Goal: Information Seeking & Learning: Learn about a topic

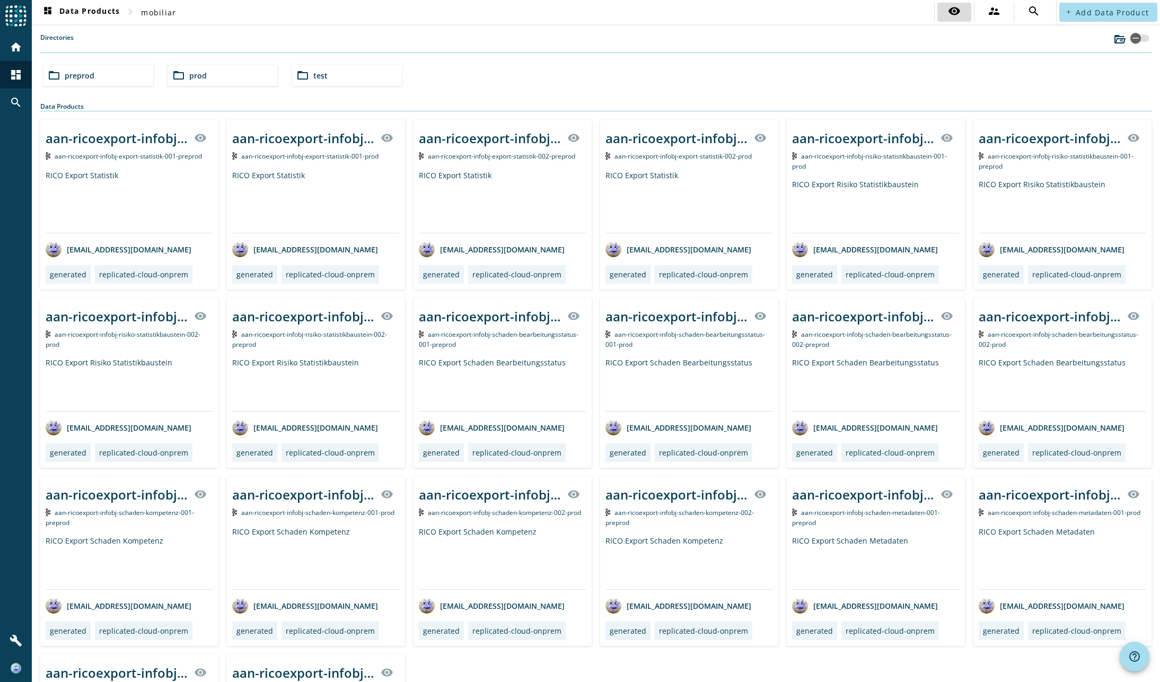
click at [949, 11] on mat-icon "visibility" at bounding box center [954, 11] width 13 height 13
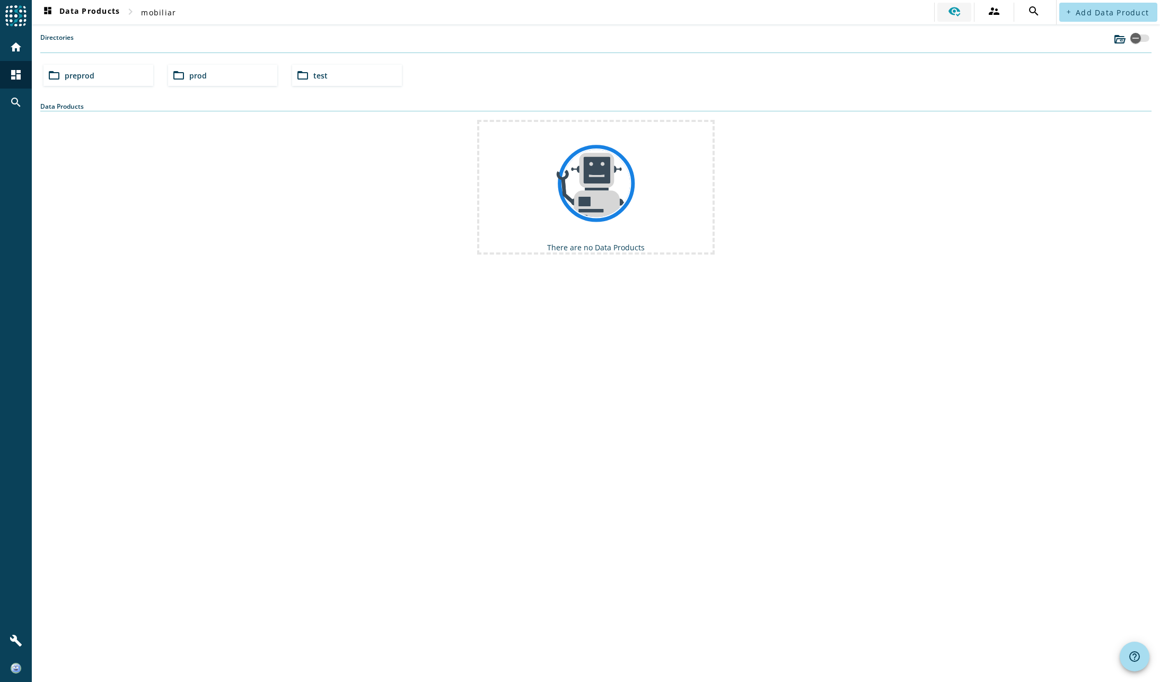
click at [956, 11] on icon at bounding box center [954, 12] width 12 height 10
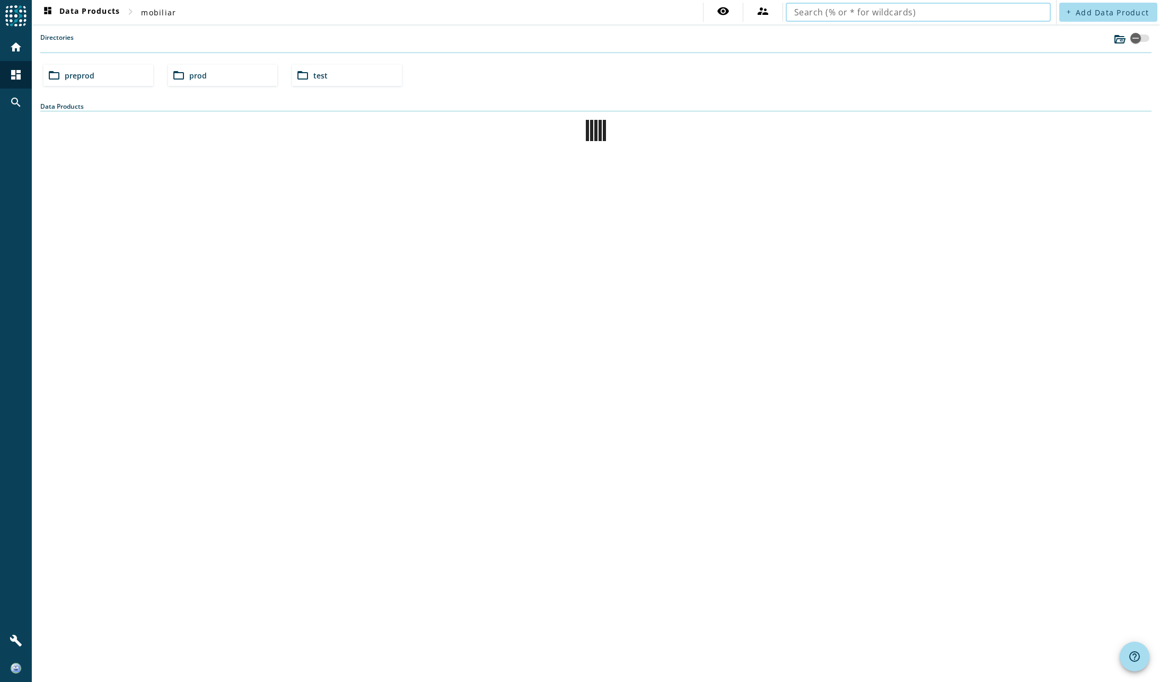
drag, startPoint x: 1031, startPoint y: 13, endPoint x: 1016, endPoint y: 29, distance: 21.8
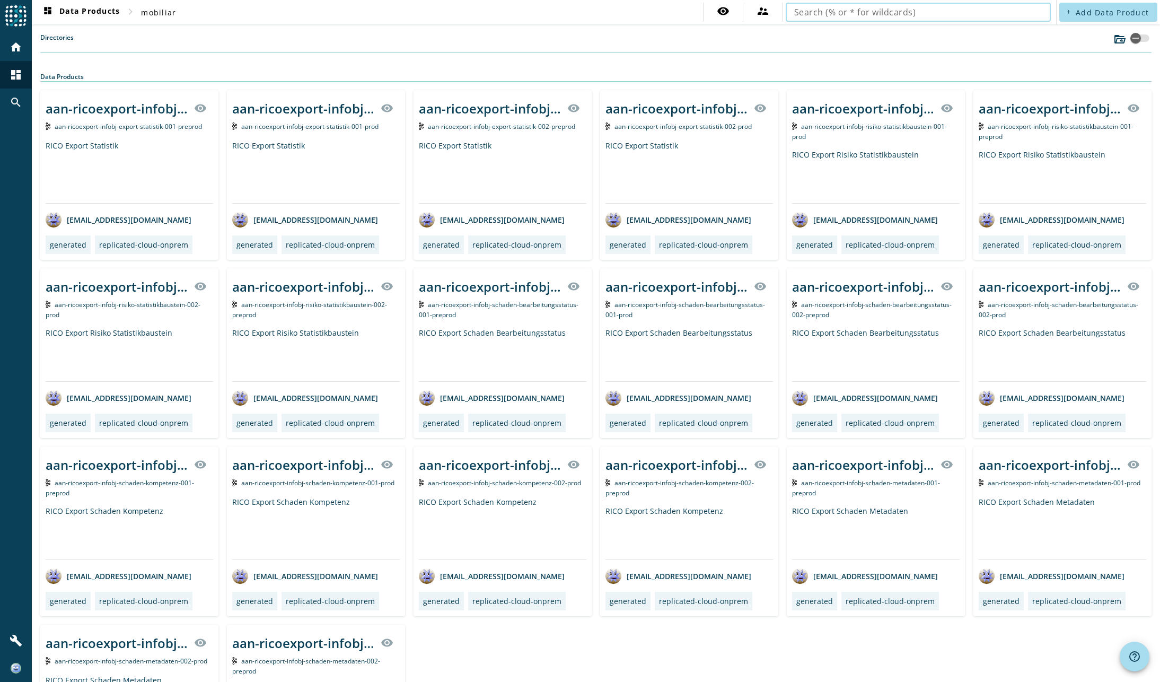
click at [909, 11] on input "text" at bounding box center [918, 12] width 248 height 13
type input "uwn-pvfallverwaltung-process-correspondence-treated-"
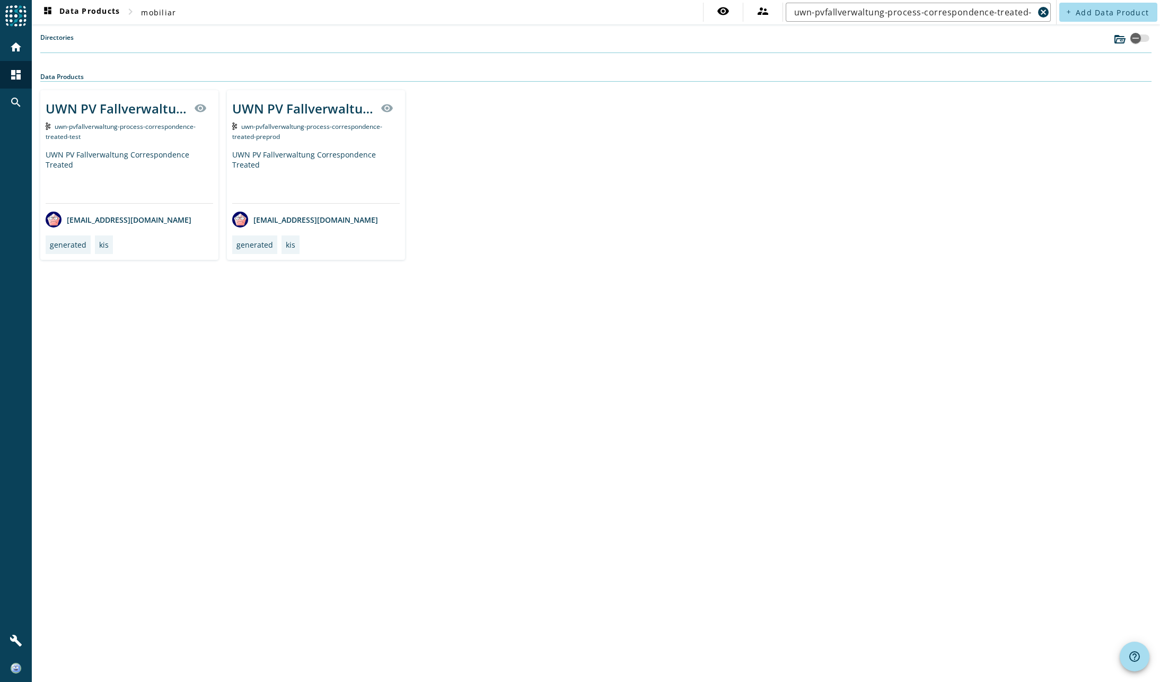
click at [375, 359] on div "dashboard Data Products chevron_right mobiliar visibility supervisor_account uw…" at bounding box center [596, 341] width 1128 height 682
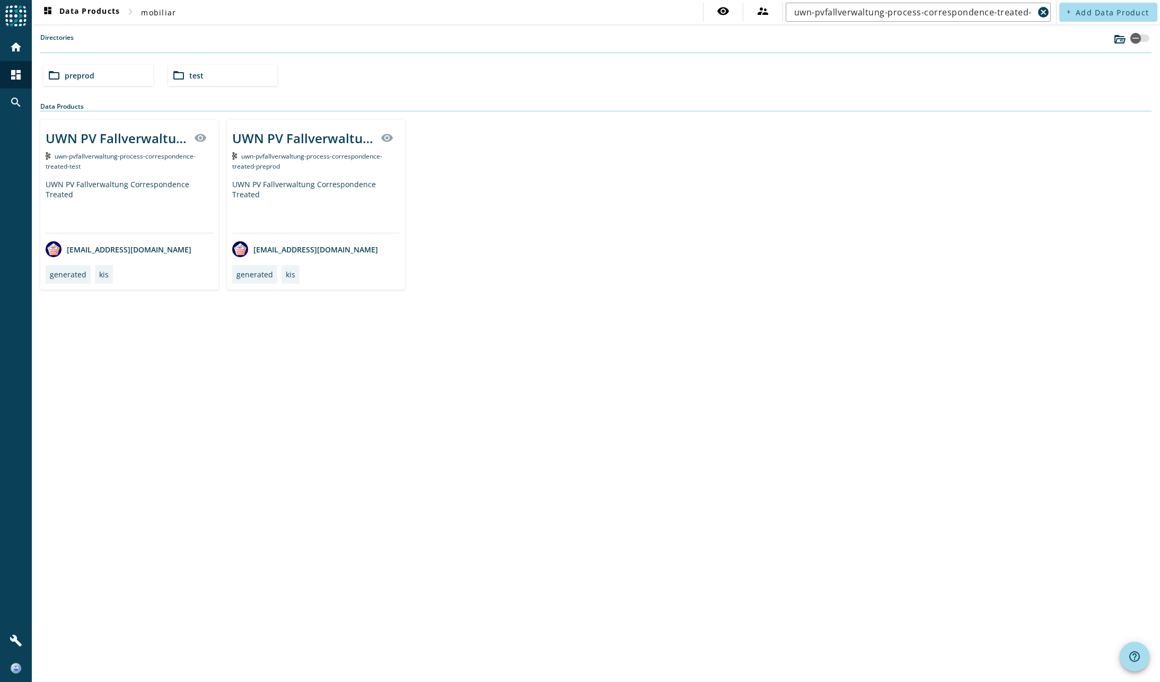
click at [373, 202] on div "UWN PV Fallverwaltung Correspondence Treated" at bounding box center [316, 206] width 168 height 54
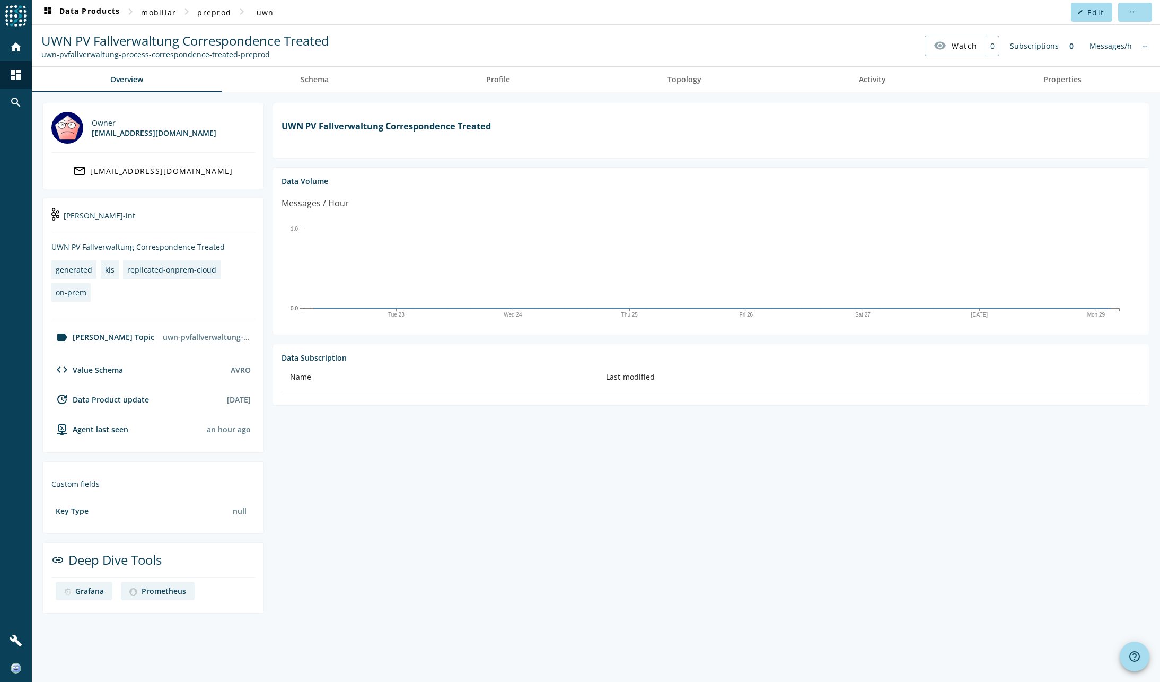
click at [402, 501] on section "UWN PV Fallverwaltung Correspondence Treated Data Volume Messages / Hour Tue 23…" at bounding box center [706, 358] width 885 height 510
click at [317, 83] on span "Schema" at bounding box center [315, 79] width 28 height 7
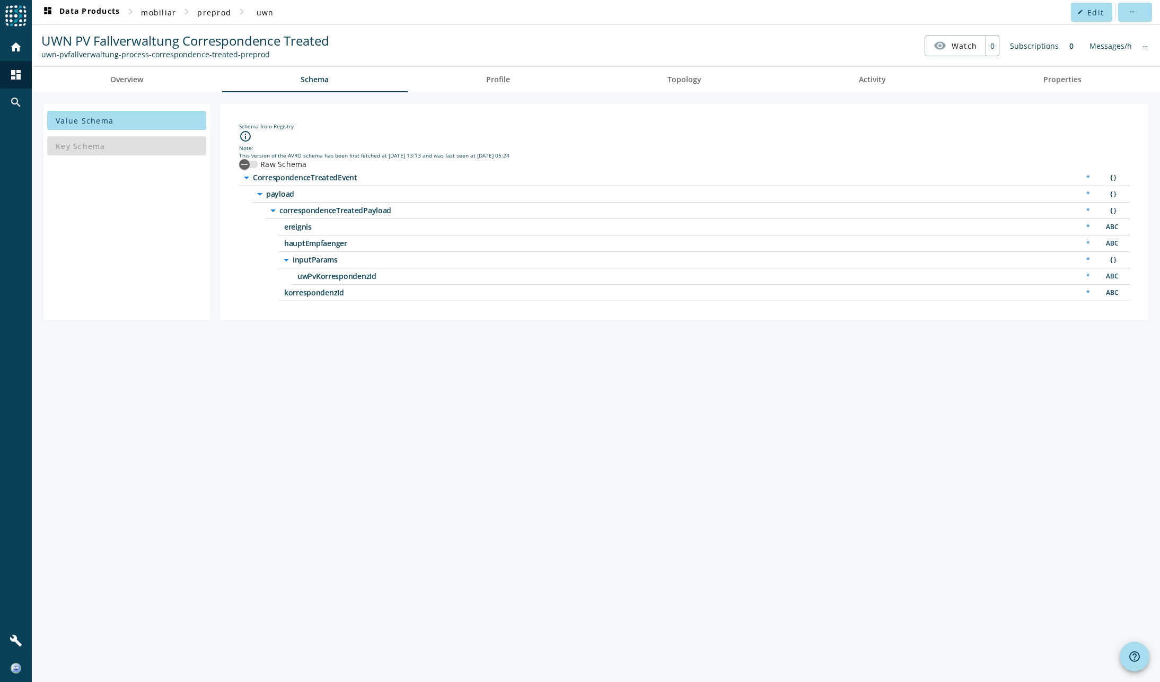
click at [325, 457] on div "Value Schema Key Schema Schema from Registry info_outline Note: This version of…" at bounding box center [596, 386] width 1128 height 589
click at [122, 81] on span "Overview" at bounding box center [126, 79] width 33 height 7
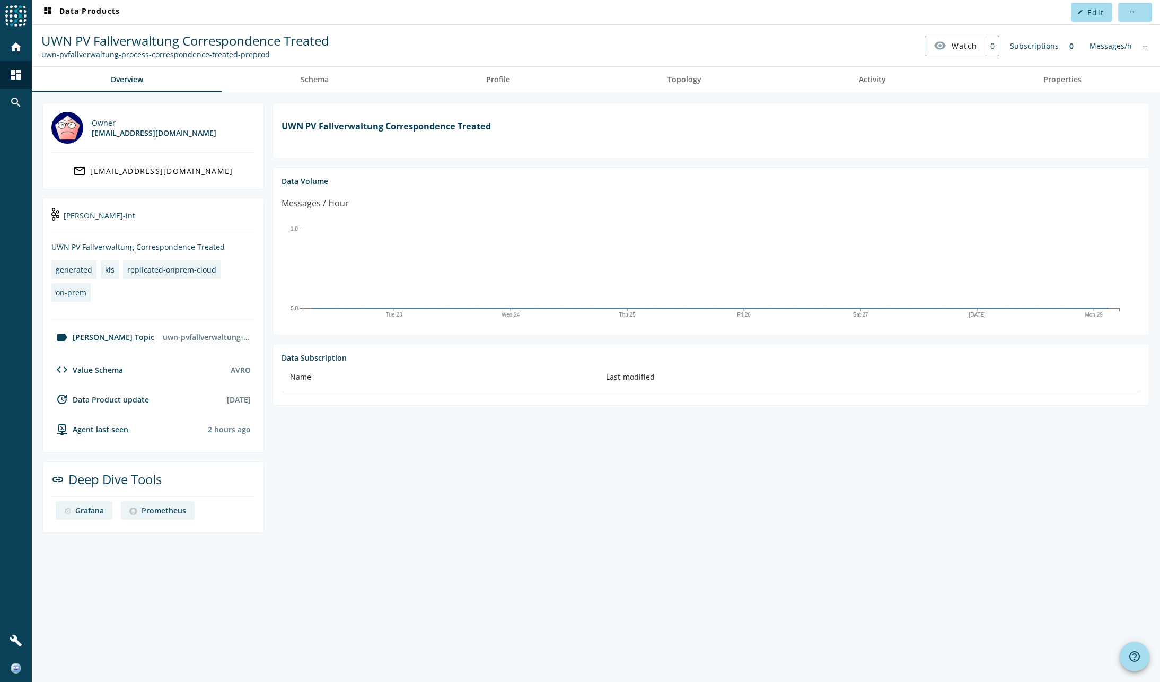
click at [458, 565] on div "Owner [EMAIL_ADDRESS][DOMAIN_NAME] mail_outline [EMAIL_ADDRESS][DOMAIN_NAME] ka…" at bounding box center [596, 386] width 1128 height 589
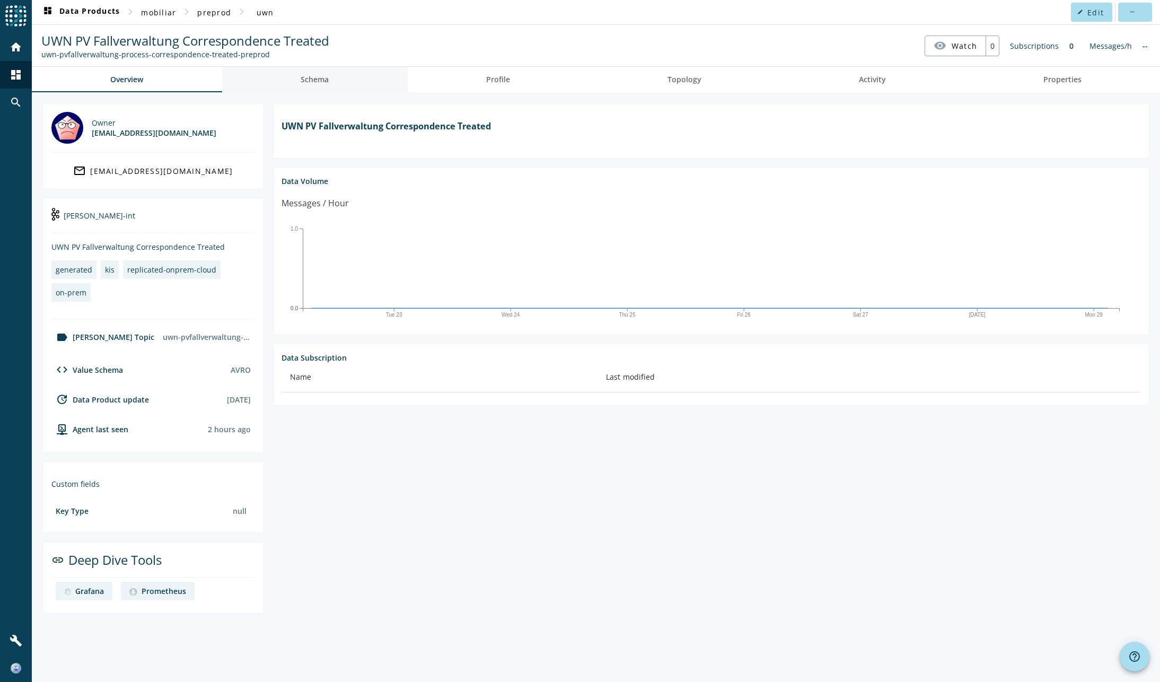
click at [321, 76] on span "Schema" at bounding box center [315, 79] width 28 height 7
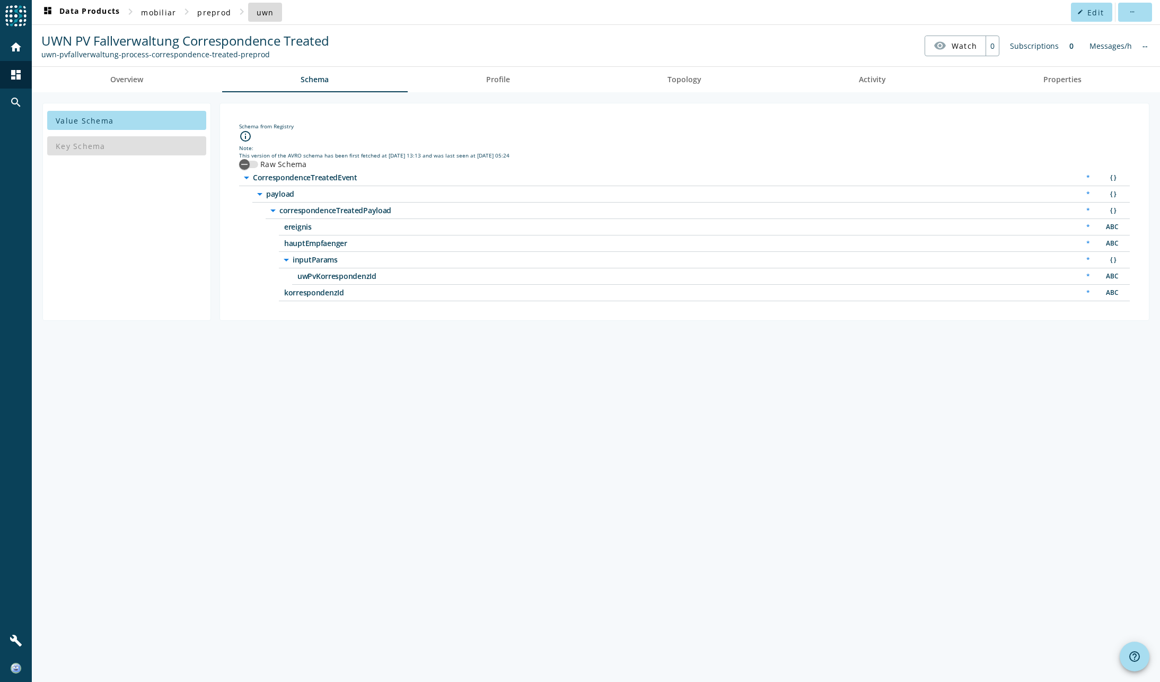
click at [266, 14] on span "uwn" at bounding box center [265, 12] width 17 height 10
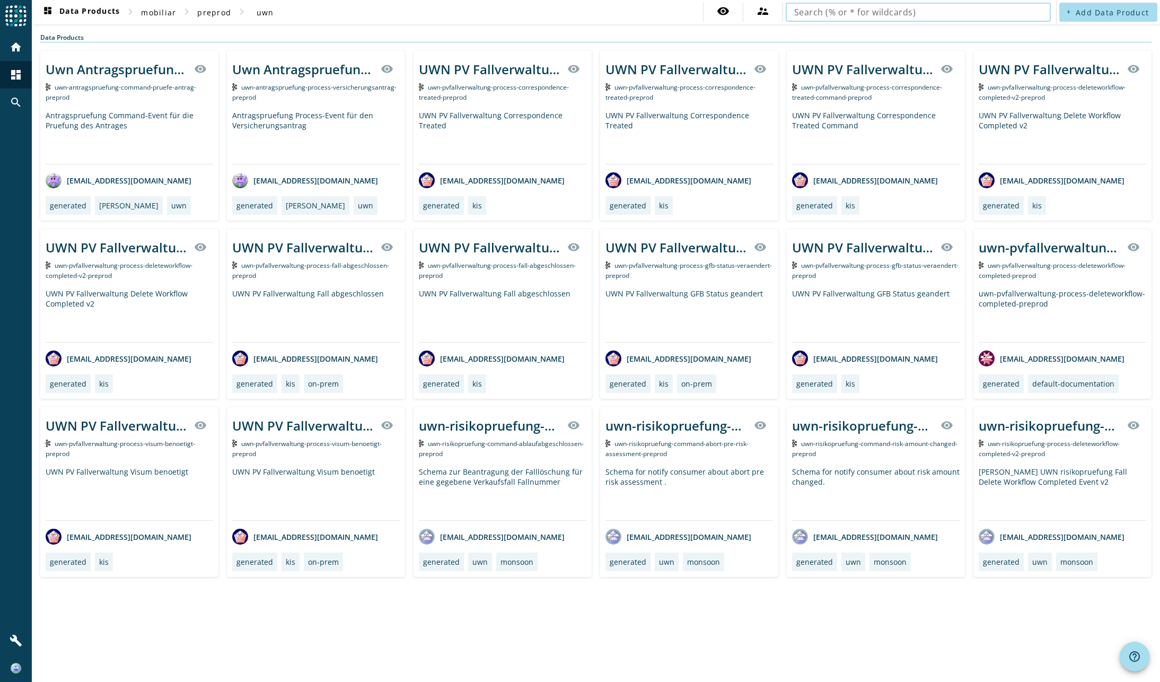
click at [885, 11] on input "text" at bounding box center [918, 12] width 248 height 13
type input "uwn-pvfallverwaltung-process-correspondence-treated-"
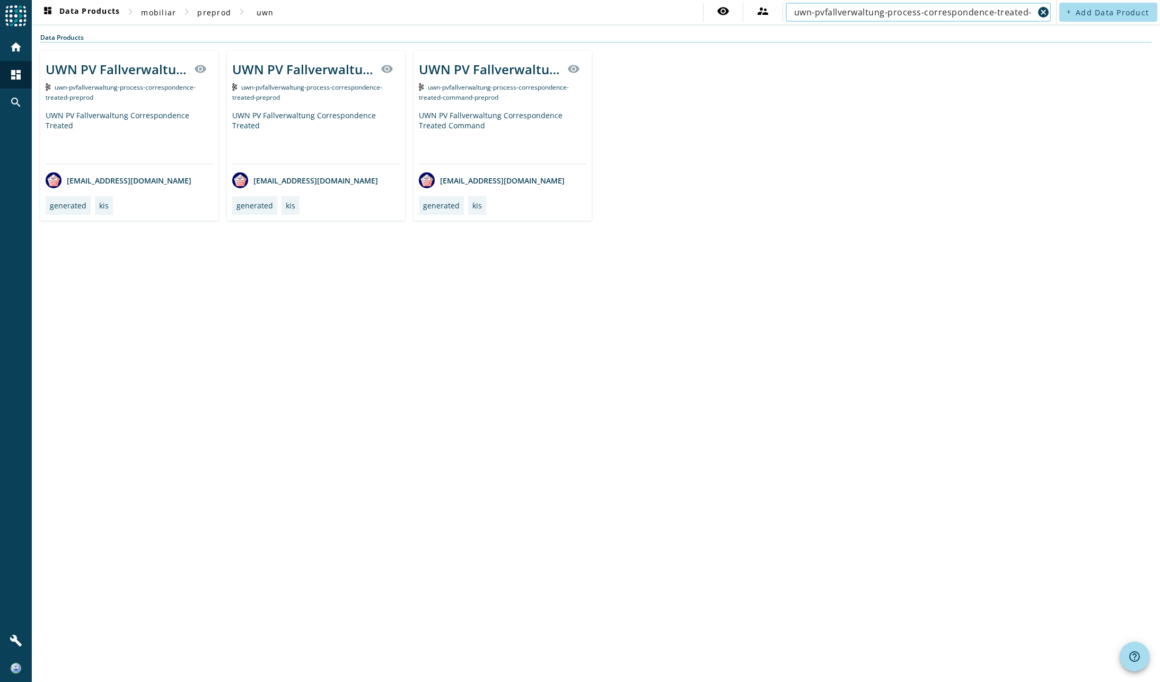
click at [330, 87] on span "uwn-pvfallverwaltung-process-correspondence-treated-preprod" at bounding box center [307, 92] width 150 height 19
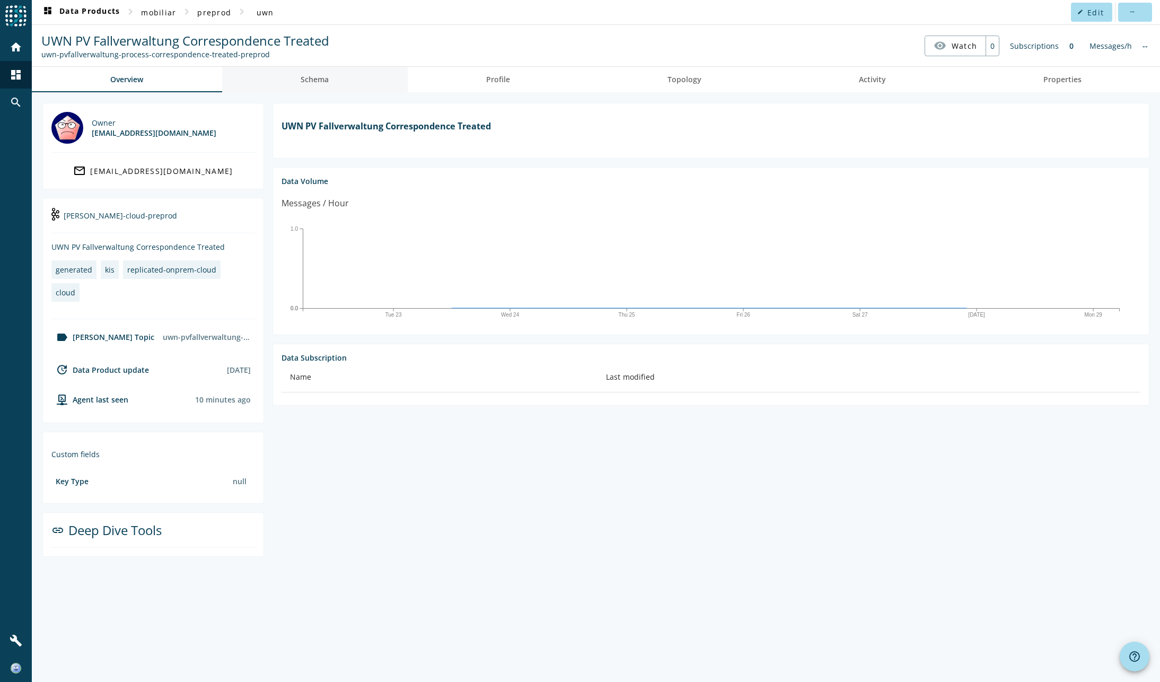
click at [316, 78] on span "Schema" at bounding box center [315, 79] width 28 height 7
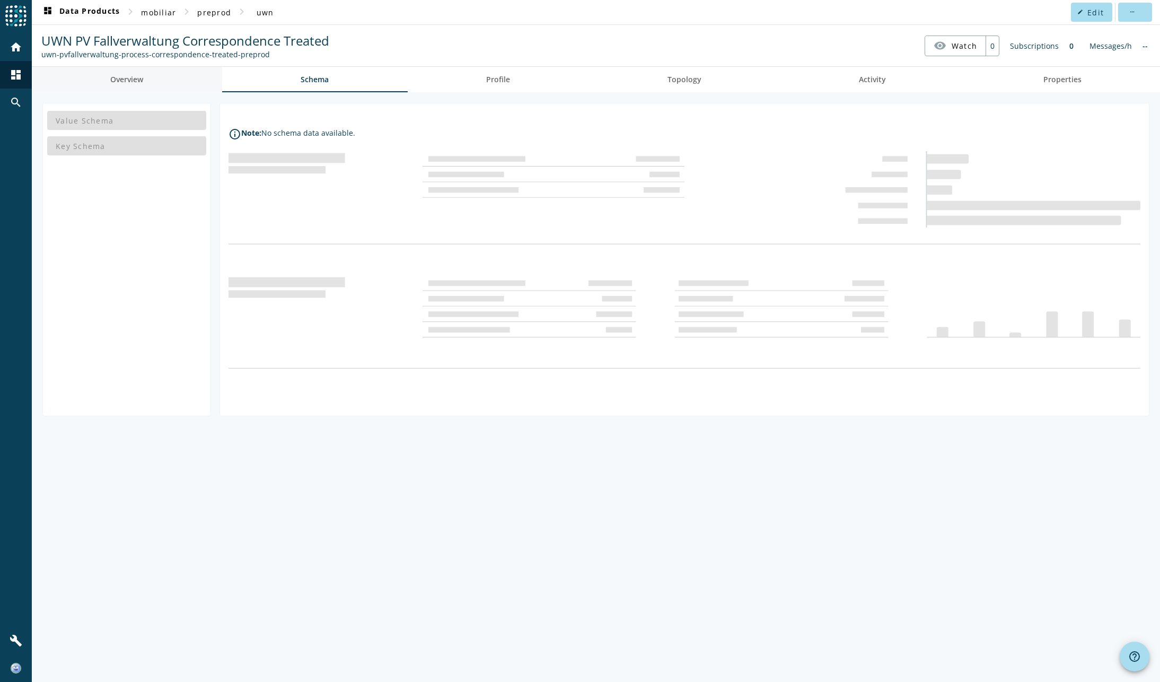
click at [123, 78] on span "Overview" at bounding box center [126, 79] width 33 height 7
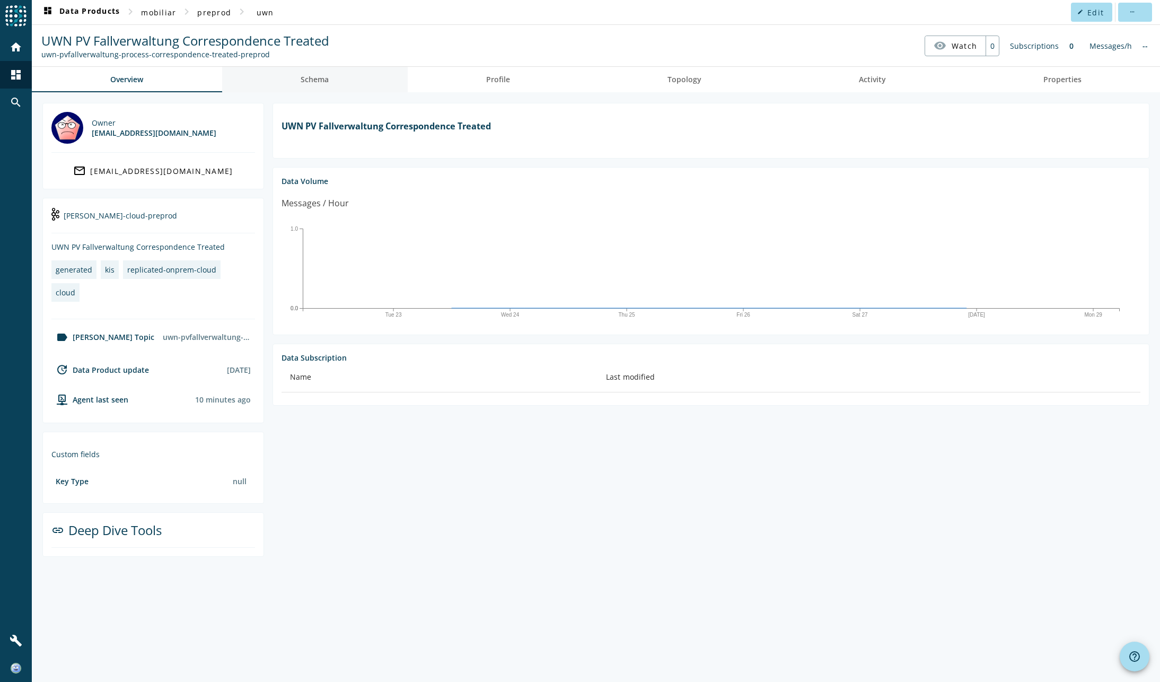
click at [288, 75] on link "Schema" at bounding box center [315, 79] width 186 height 25
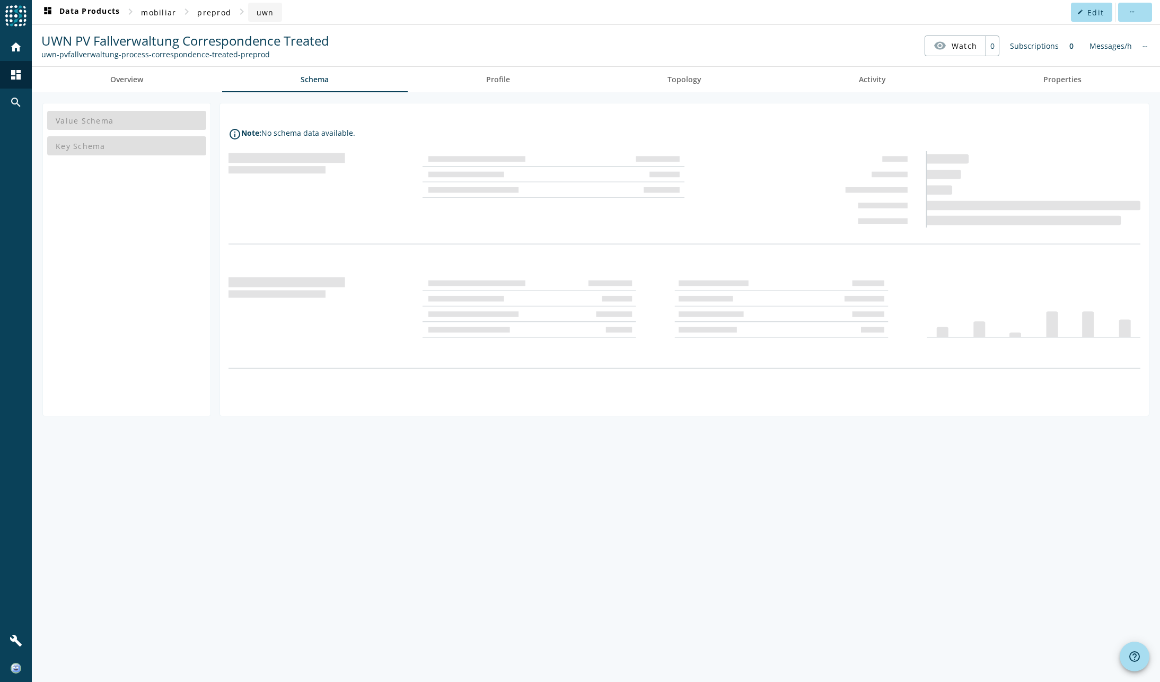
click at [270, 15] on span "uwn" at bounding box center [265, 12] width 17 height 10
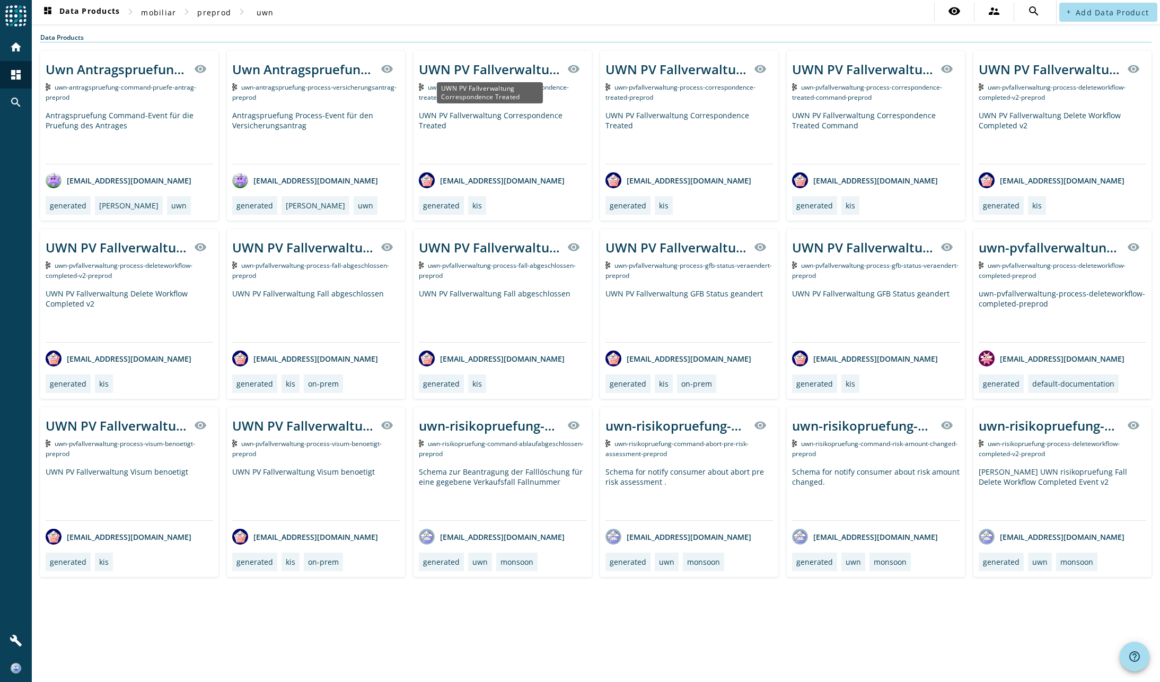
click at [508, 69] on div "UWN PV Fallverwaltung Correspondence Treated" at bounding box center [490, 68] width 142 height 17
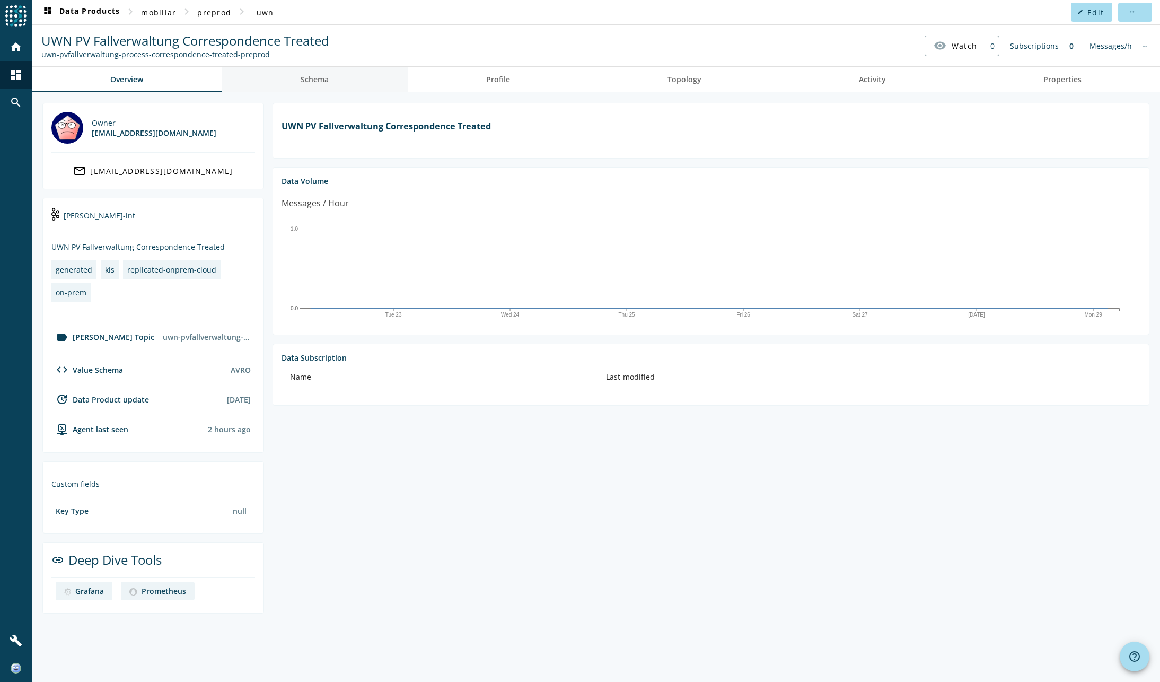
click at [324, 76] on span "Schema" at bounding box center [315, 79] width 28 height 7
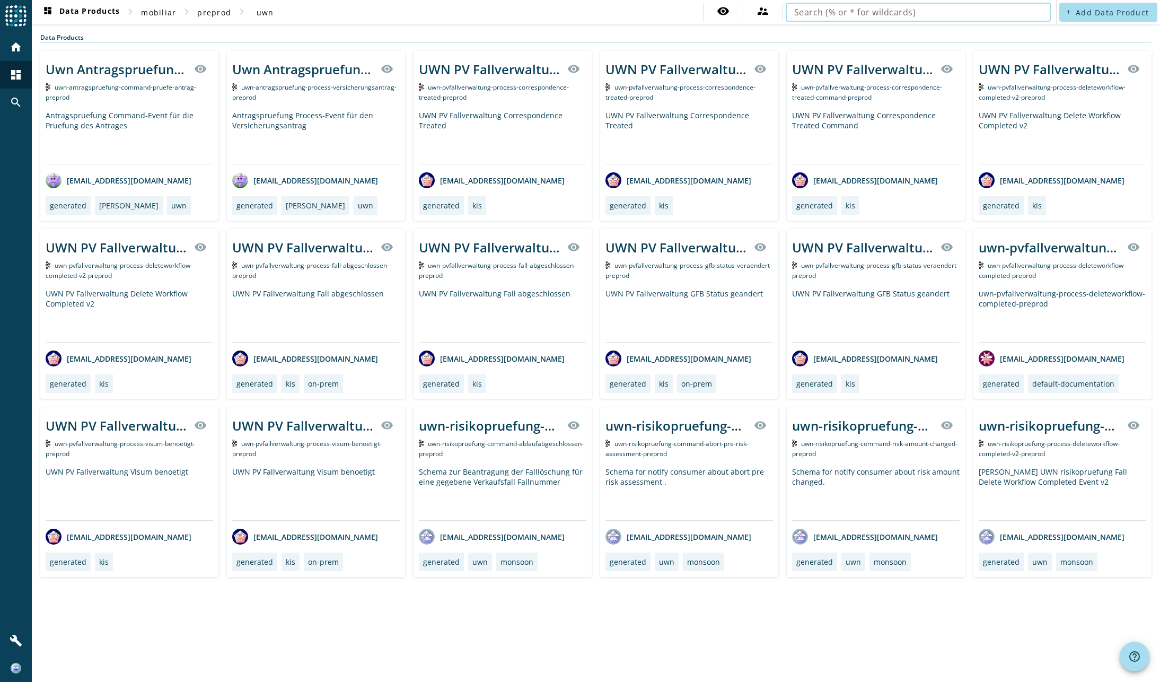
click at [844, 13] on input "text" at bounding box center [918, 12] width 248 height 13
type input "uwn-pvfallverwaltung-process-correspondence-treated-"
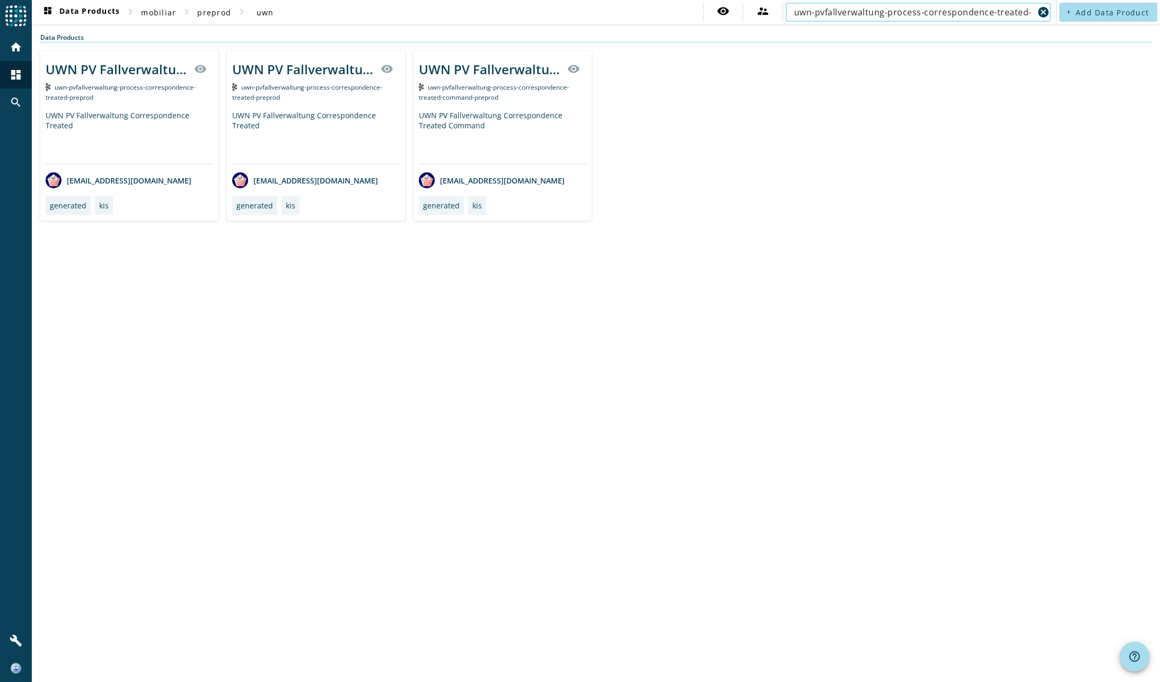
click at [474, 95] on span "uwn-pvfallverwaltung-process-correspondence-treated-command-preprod" at bounding box center [494, 92] width 150 height 19
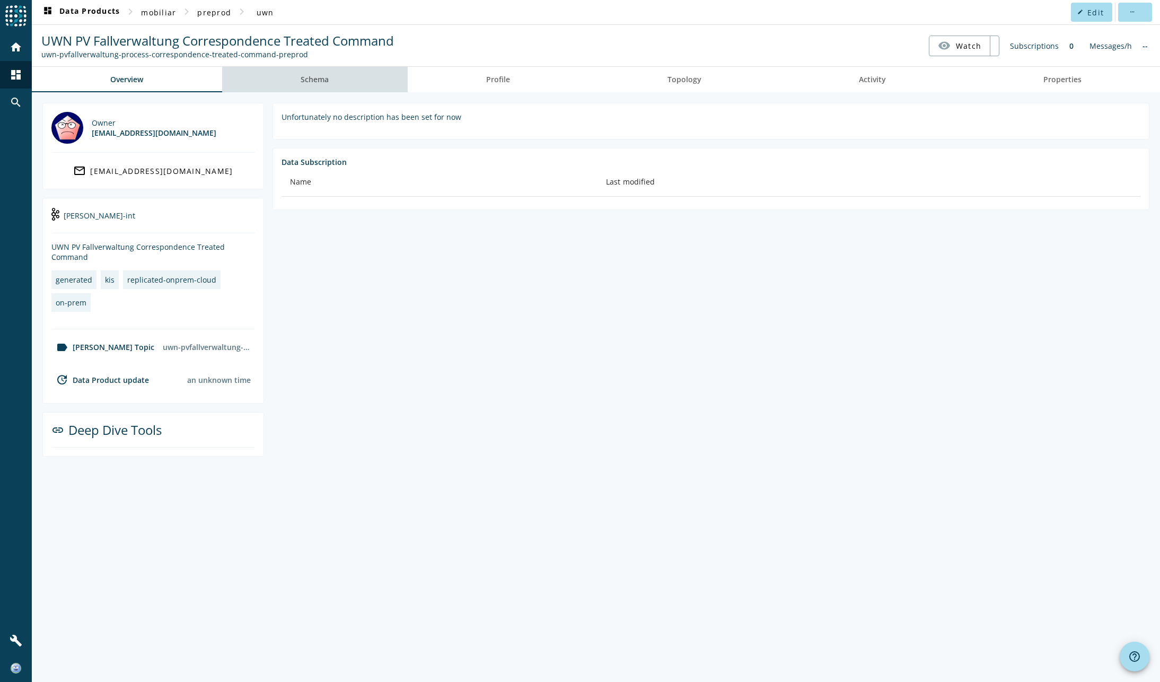
click at [316, 78] on span "Schema" at bounding box center [315, 79] width 28 height 7
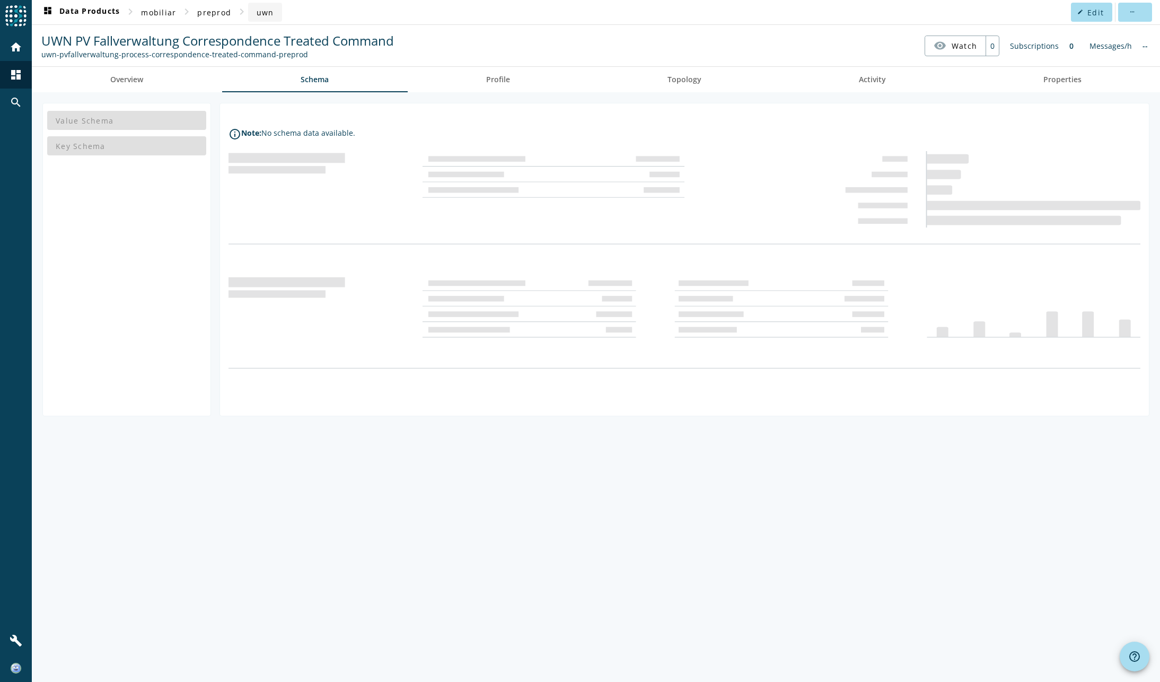
click at [261, 15] on span "uwn" at bounding box center [265, 12] width 17 height 10
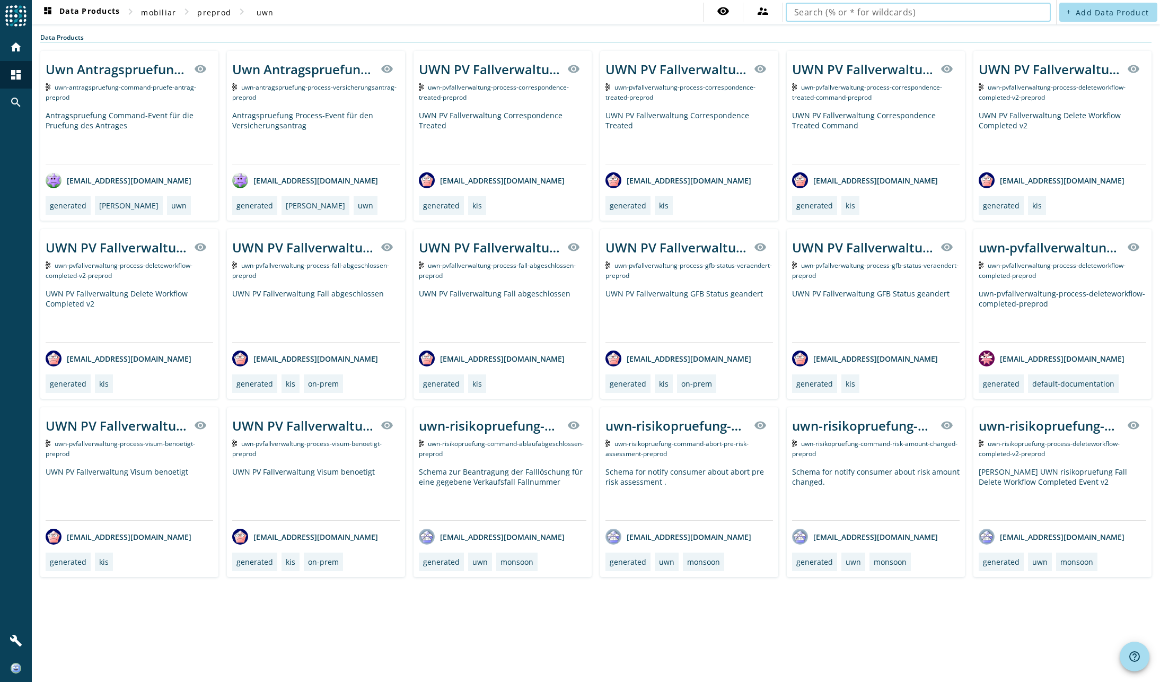
click at [834, 12] on input "text" at bounding box center [918, 12] width 248 height 13
